Goal: Information Seeking & Learning: Learn about a topic

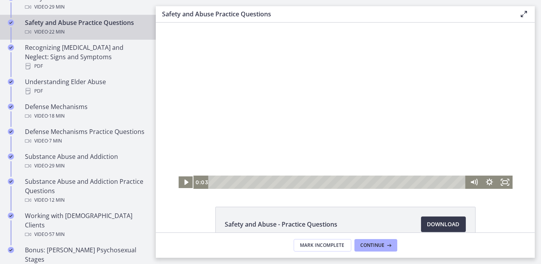
scroll to position [394, 0]
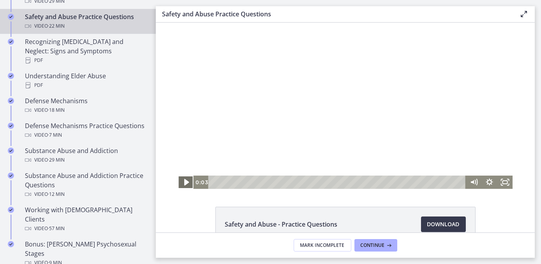
click at [184, 183] on icon "Play Video" at bounding box center [186, 182] width 5 height 7
click at [184, 185] on icon "Pause" at bounding box center [185, 182] width 4 height 5
click at [186, 186] on icon "Pause" at bounding box center [186, 182] width 16 height 13
click at [178, 188] on icon "Pause" at bounding box center [186, 182] width 16 height 13
click at [396, 71] on div at bounding box center [345, 106] width 334 height 166
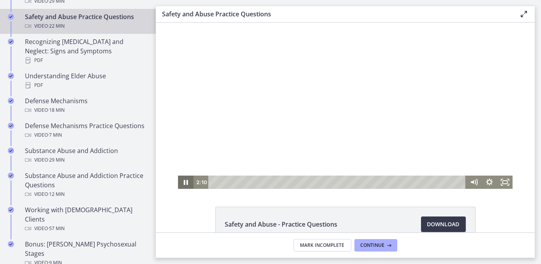
click at [185, 181] on icon "Pause" at bounding box center [185, 182] width 4 height 5
click at [184, 180] on icon "Play Video" at bounding box center [186, 182] width 5 height 7
click at [181, 179] on icon "Pause" at bounding box center [186, 182] width 16 height 13
click at [178, 176] on button "Play Video" at bounding box center [186, 182] width 16 height 13
